Goal: Task Accomplishment & Management: Use online tool/utility

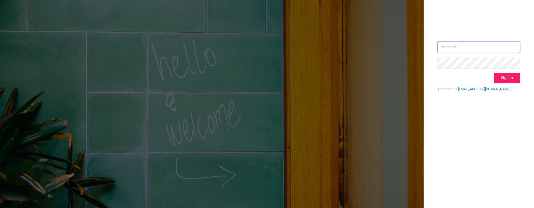
type input "[PERSON_NAME][EMAIL_ADDRESS][DOMAIN_NAME]"
click at [503, 78] on button "Sign in" at bounding box center [507, 78] width 26 height 10
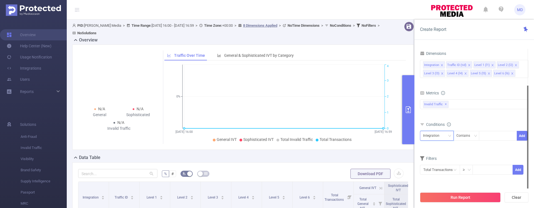
click at [445, 137] on div "Integration" at bounding box center [437, 135] width 28 height 9
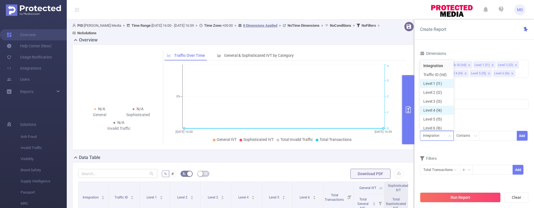
scroll to position [3, 0]
click at [437, 78] on li "Level 1 (l1)" at bounding box center [437, 80] width 34 height 9
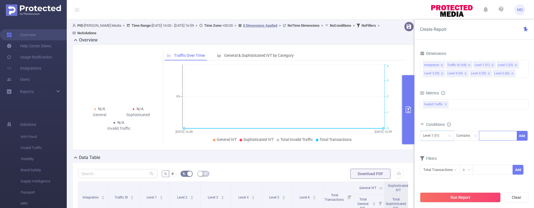
click at [489, 137] on div at bounding box center [498, 135] width 32 height 9
type input "1775"
click at [525, 136] on button "Add" at bounding box center [522, 136] width 11 height 10
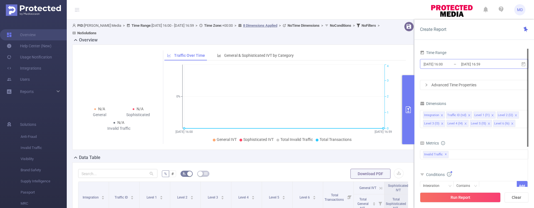
click at [465, 64] on input "[DATE] 16:59" at bounding box center [483, 64] width 45 height 8
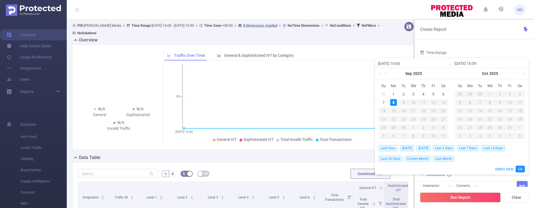
click at [395, 102] on div "8" at bounding box center [393, 102] width 7 height 7
click at [394, 102] on div "8" at bounding box center [393, 102] width 7 height 7
click at [518, 166] on link "Ok" at bounding box center [520, 169] width 9 height 7
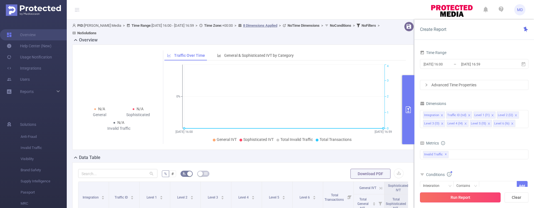
click at [473, 195] on button "Run Report" at bounding box center [460, 197] width 81 height 10
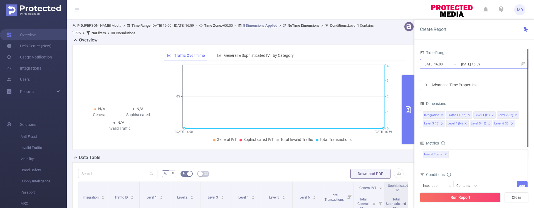
click at [472, 67] on input "[DATE] 16:59" at bounding box center [483, 64] width 45 height 8
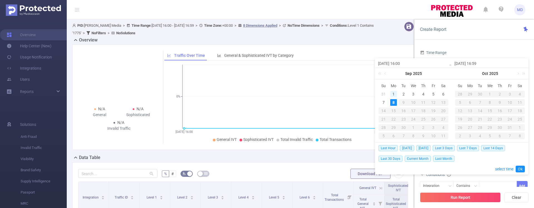
click at [392, 92] on div "1" at bounding box center [393, 94] width 7 height 7
click at [393, 102] on div "8" at bounding box center [393, 102] width 7 height 7
type input "[DATE] 16:00"
click at [522, 168] on link "Ok" at bounding box center [520, 169] width 9 height 7
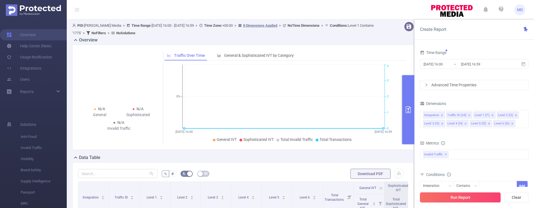
click at [473, 196] on button "Run Report" at bounding box center [460, 197] width 81 height 10
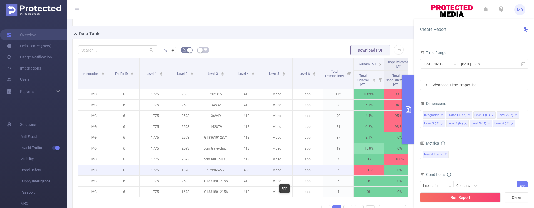
scroll to position [95, 0]
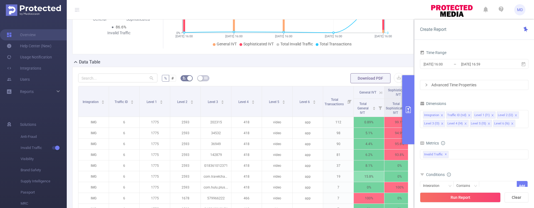
click at [465, 85] on div "Advanced Time Properties" at bounding box center [475, 84] width 108 height 9
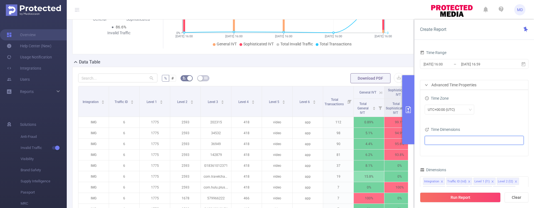
click at [449, 142] on ul at bounding box center [473, 140] width 92 height 8
click at [444, 153] on span "Date (Example: [DATE] )" at bounding box center [457, 150] width 34 height 4
click at [490, 107] on div "UTC+00:00 (UTC)" at bounding box center [474, 110] width 99 height 10
click at [449, 197] on button "Run Report" at bounding box center [460, 197] width 81 height 10
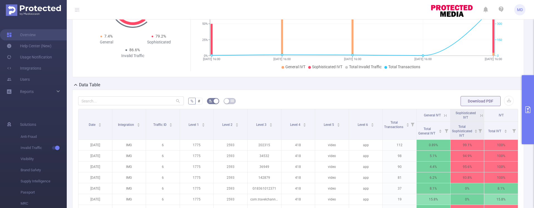
click at [528, 109] on icon "primary" at bounding box center [528, 109] width 5 height 7
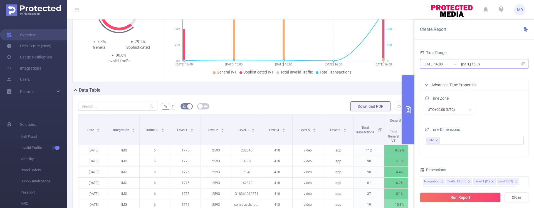
click at [485, 65] on input "[DATE] 16:59" at bounding box center [483, 64] width 45 height 8
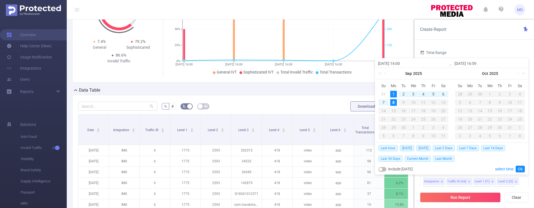
click at [394, 102] on div "8" at bounding box center [393, 102] width 7 height 7
drag, startPoint x: 394, startPoint y: 102, endPoint x: 398, endPoint y: 105, distance: 5.2
click at [394, 102] on div "8" at bounding box center [393, 102] width 7 height 7
type input "[DATE] 16:00"
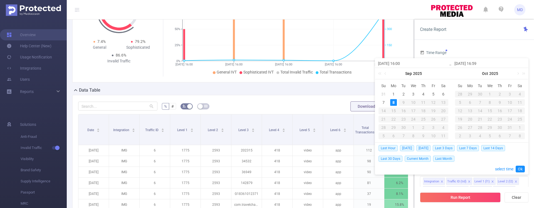
click at [525, 169] on link "Ok" at bounding box center [520, 169] width 9 height 7
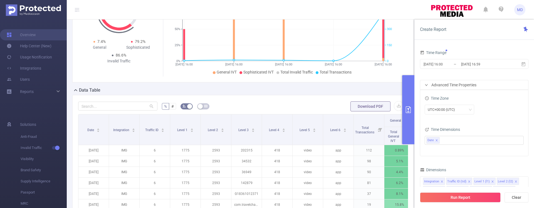
click at [472, 198] on button "Run Report" at bounding box center [460, 197] width 81 height 10
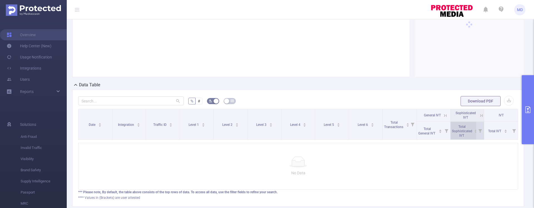
scroll to position [35, 0]
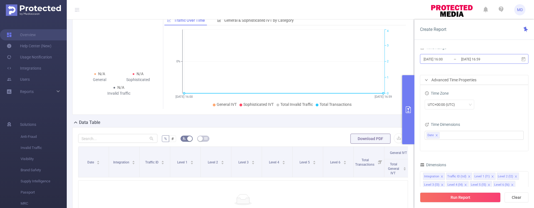
click at [449, 59] on input "[DATE] 16:00" at bounding box center [445, 59] width 45 height 8
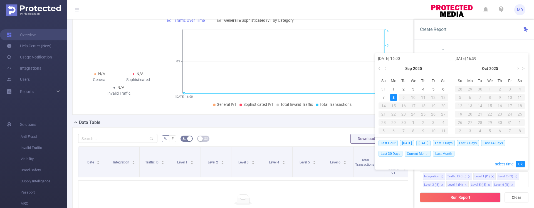
click at [480, 47] on div "Time Range [DATE] 16:00 _ [DATE] 16:59 Advanced Time Properties Time Zone UTC+0…" at bounding box center [475, 130] width 120 height 174
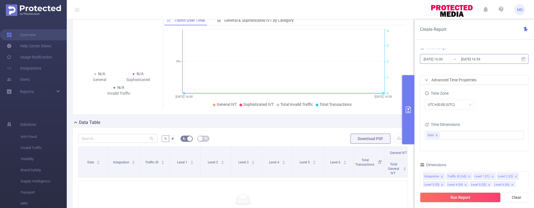
click at [448, 59] on input "[DATE] 16:00" at bounding box center [445, 59] width 45 height 8
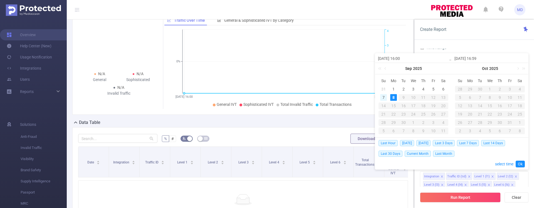
click at [383, 99] on div "7" at bounding box center [383, 97] width 7 height 7
click at [390, 98] on td "8" at bounding box center [394, 97] width 10 height 8
type input "[DATE] 16:00"
click at [518, 164] on link "Ok" at bounding box center [520, 164] width 9 height 7
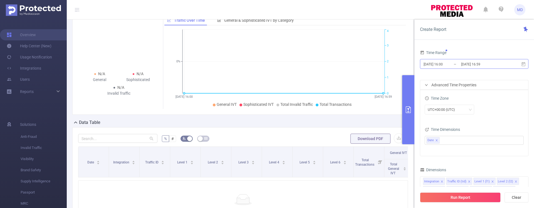
click at [466, 63] on input "[DATE] 16:59" at bounding box center [483, 64] width 45 height 8
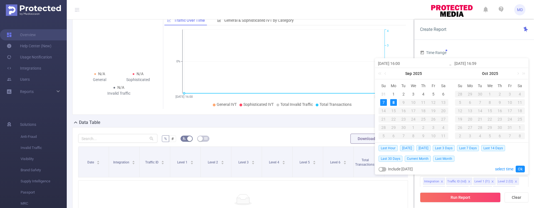
click at [463, 62] on input "[DATE] 16:59" at bounding box center [490, 63] width 71 height 7
click at [403, 65] on input "[DATE] 16:00" at bounding box center [413, 63] width 71 height 7
click at [400, 64] on input "[DATE] 16:00" at bounding box center [413, 63] width 71 height 7
type input "[DATE] 0:00"
type input "[DATE] 00:00"
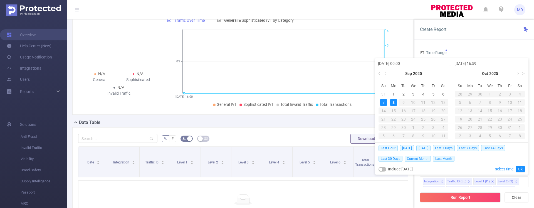
type input "[DATE] 00:00"
drag, startPoint x: 486, startPoint y: 63, endPoint x: 475, endPoint y: 64, distance: 10.3
click at [475, 64] on input "[DATE] 16:59" at bounding box center [490, 63] width 71 height 7
type input "[DATE] 00:0"
type input "[DATE] 00:00"
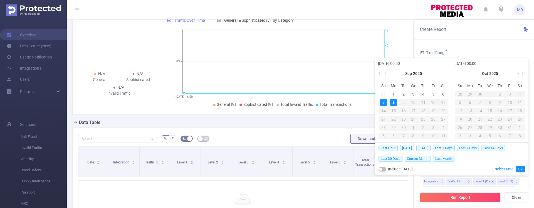
type input "[DATE] 00:00"
click at [393, 101] on div "8" at bounding box center [393, 102] width 7 height 7
click at [393, 104] on div "8" at bounding box center [393, 102] width 7 height 7
type input "[DATE] 00:00"
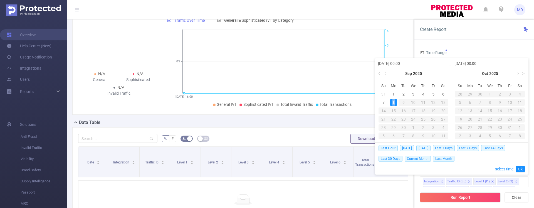
click at [393, 104] on div "8" at bounding box center [393, 102] width 7 height 7
click at [519, 170] on link "Ok" at bounding box center [520, 169] width 9 height 7
drag, startPoint x: 478, startPoint y: 63, endPoint x: 475, endPoint y: 63, distance: 2.8
click at [475, 63] on input "[DATE] 00:00" at bounding box center [490, 63] width 71 height 7
type input "[DATE] 2:00"
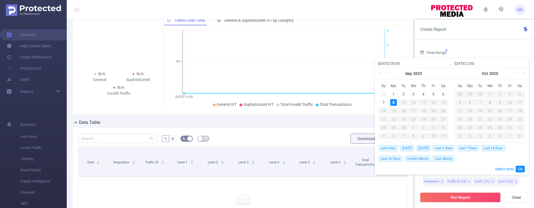
type input "[DATE] 20:00"
click at [519, 172] on link "Ok" at bounding box center [520, 169] width 9 height 7
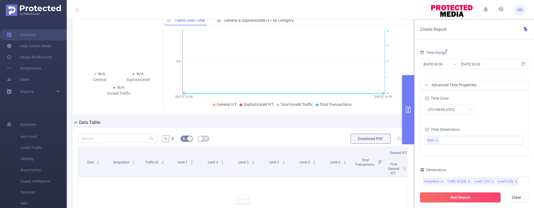
click at [450, 196] on button "Run Report" at bounding box center [460, 197] width 81 height 10
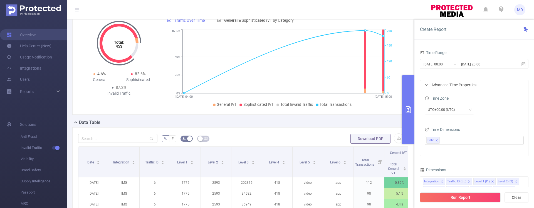
click at [406, 113] on button "primary" at bounding box center [408, 109] width 12 height 69
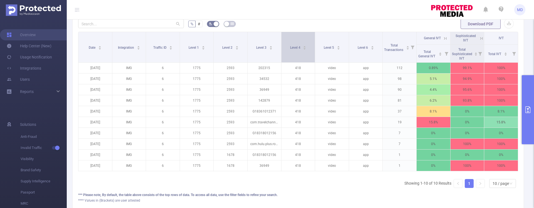
scroll to position [144, 0]
drag, startPoint x: 528, startPoint y: 106, endPoint x: 525, endPoint y: 106, distance: 3.1
click at [528, 106] on icon "primary" at bounding box center [528, 109] width 7 height 7
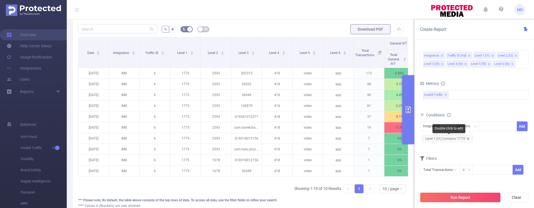
click at [467, 138] on icon "icon: close" at bounding box center [468, 138] width 3 height 3
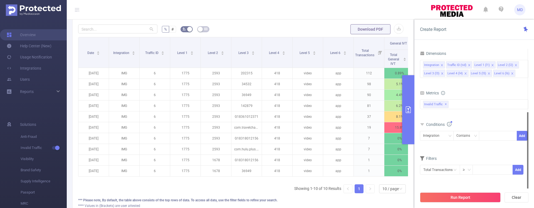
click at [443, 124] on span "Conditions" at bounding box center [438, 124] width 25 height 4
click at [446, 136] on div "Integration" at bounding box center [437, 135] width 28 height 9
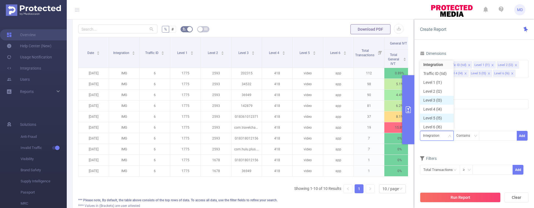
scroll to position [3, 0]
click at [438, 82] on li "Level 1 (l1)" at bounding box center [437, 80] width 34 height 9
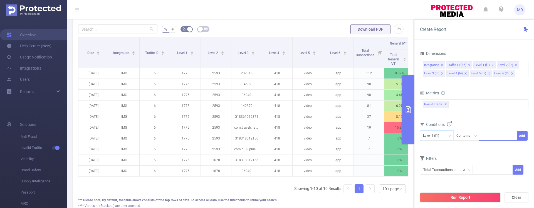
click at [491, 134] on div at bounding box center [498, 135] width 32 height 9
type input "2591"
click at [521, 135] on button "Add" at bounding box center [522, 136] width 11 height 10
click at [469, 196] on button "Run Report" at bounding box center [460, 197] width 81 height 10
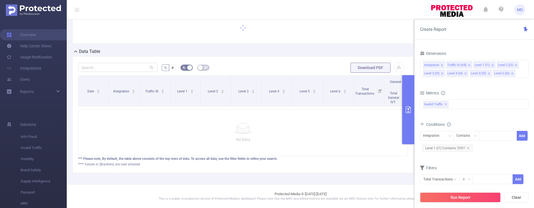
scroll to position [35, 0]
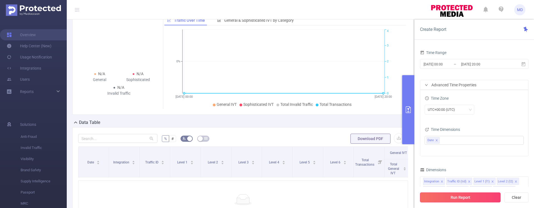
click at [450, 200] on button "Run Report" at bounding box center [460, 197] width 81 height 10
